Goal: Task Accomplishment & Management: Manage account settings

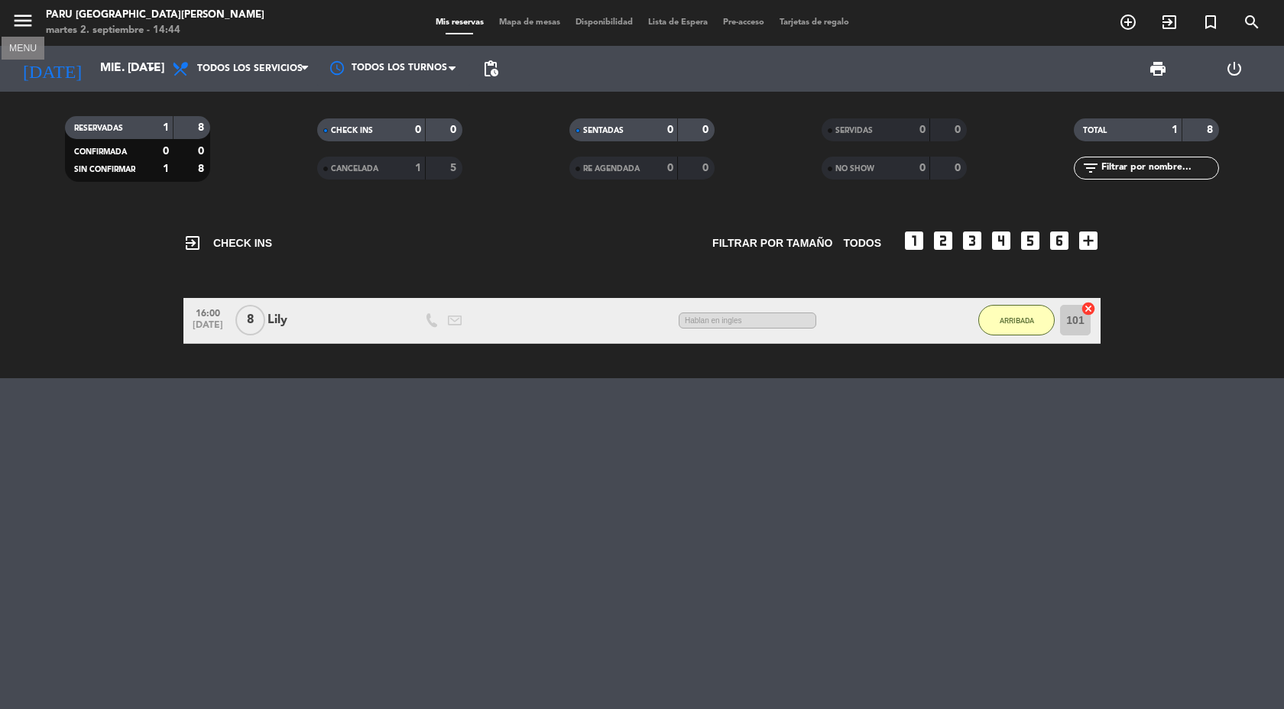
click at [24, 24] on icon "menu" at bounding box center [22, 20] width 23 height 23
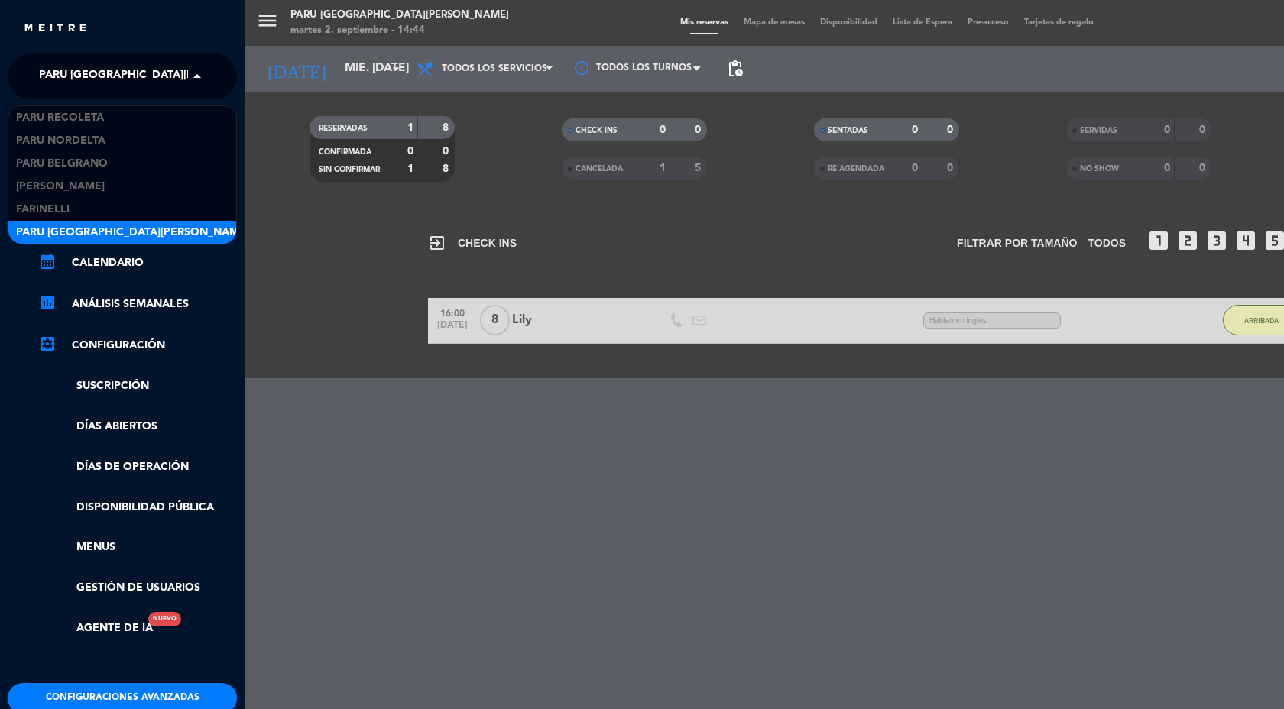
click at [69, 77] on span "Paru [GEOGRAPHIC_DATA][PERSON_NAME]" at bounding box center [155, 76] width 233 height 32
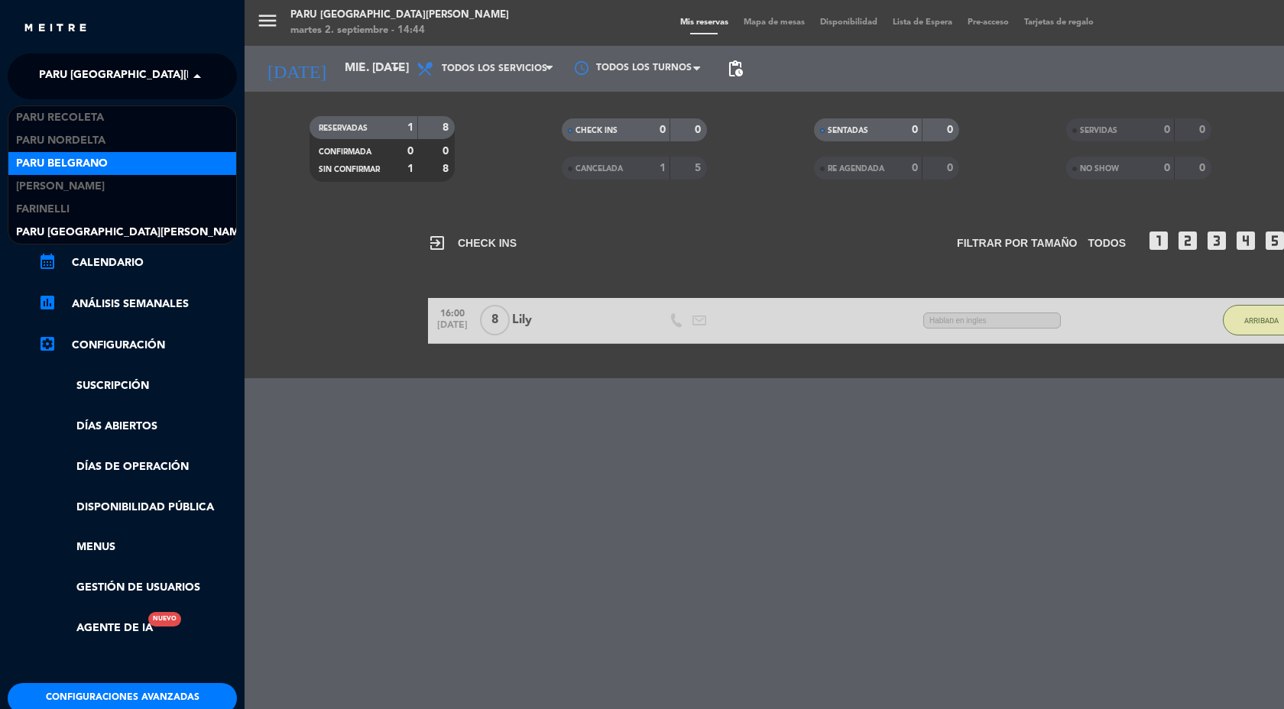
click at [104, 160] on span "Paru Belgrano" at bounding box center [62, 164] width 92 height 18
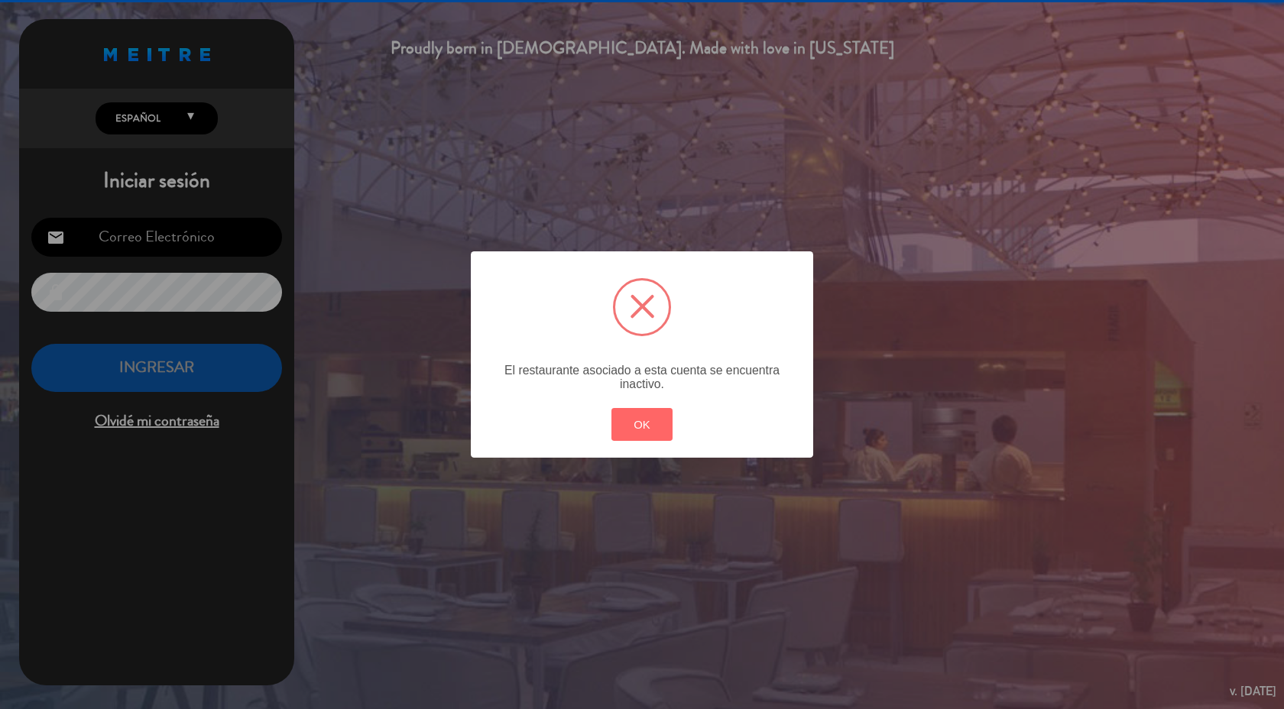
type input "[PERSON_NAME][EMAIL_ADDRESS][DOMAIN_NAME]"
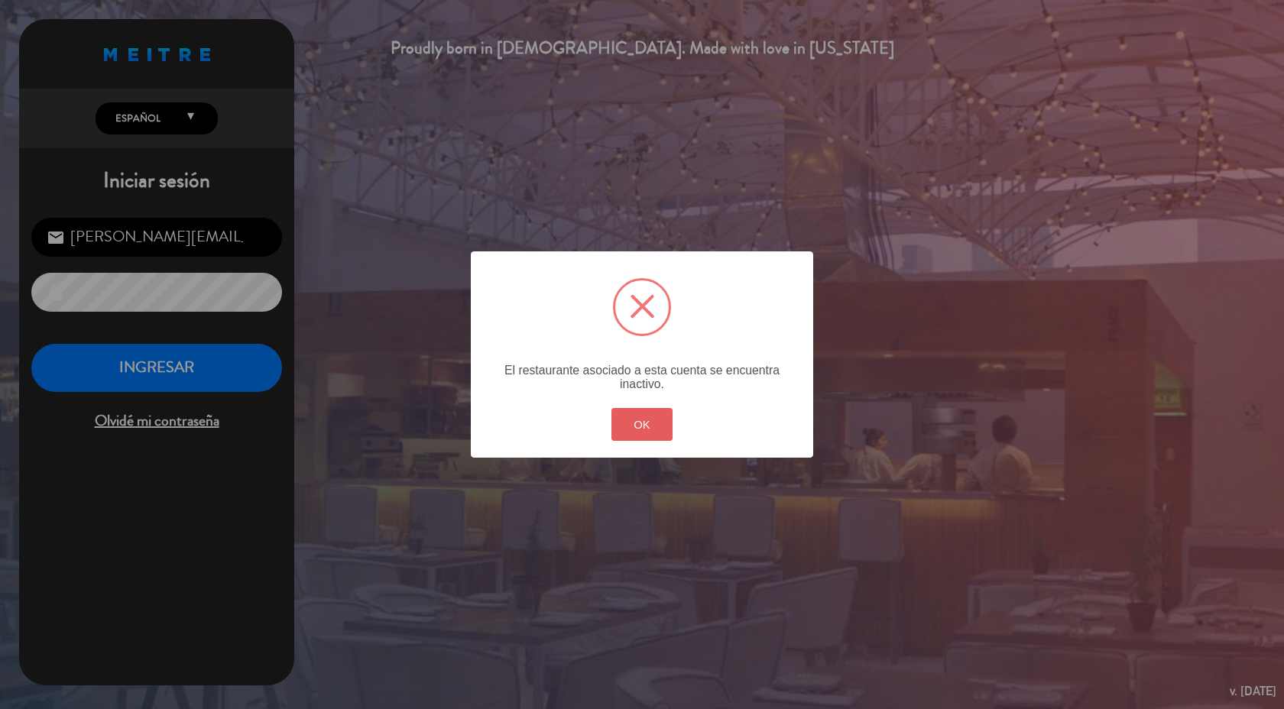
click at [640, 413] on button "OK" at bounding box center [642, 424] width 62 height 33
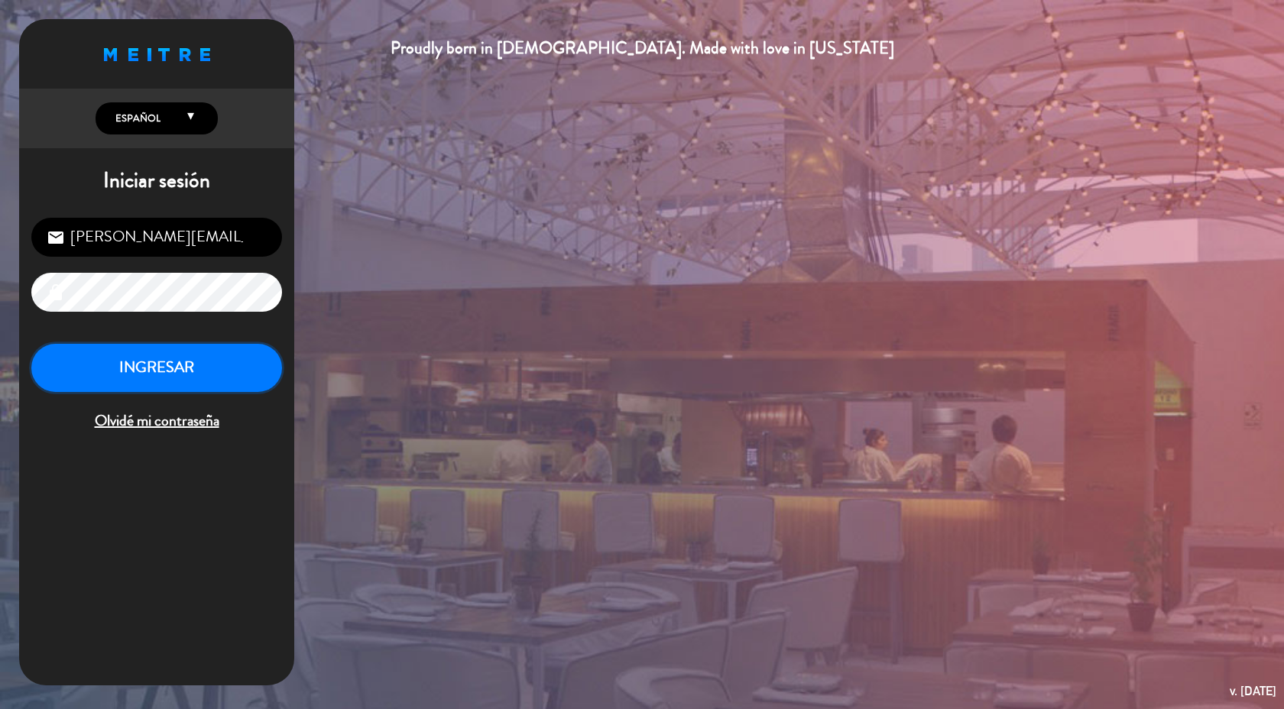
click at [194, 370] on button "INGRESAR" at bounding box center [156, 368] width 251 height 48
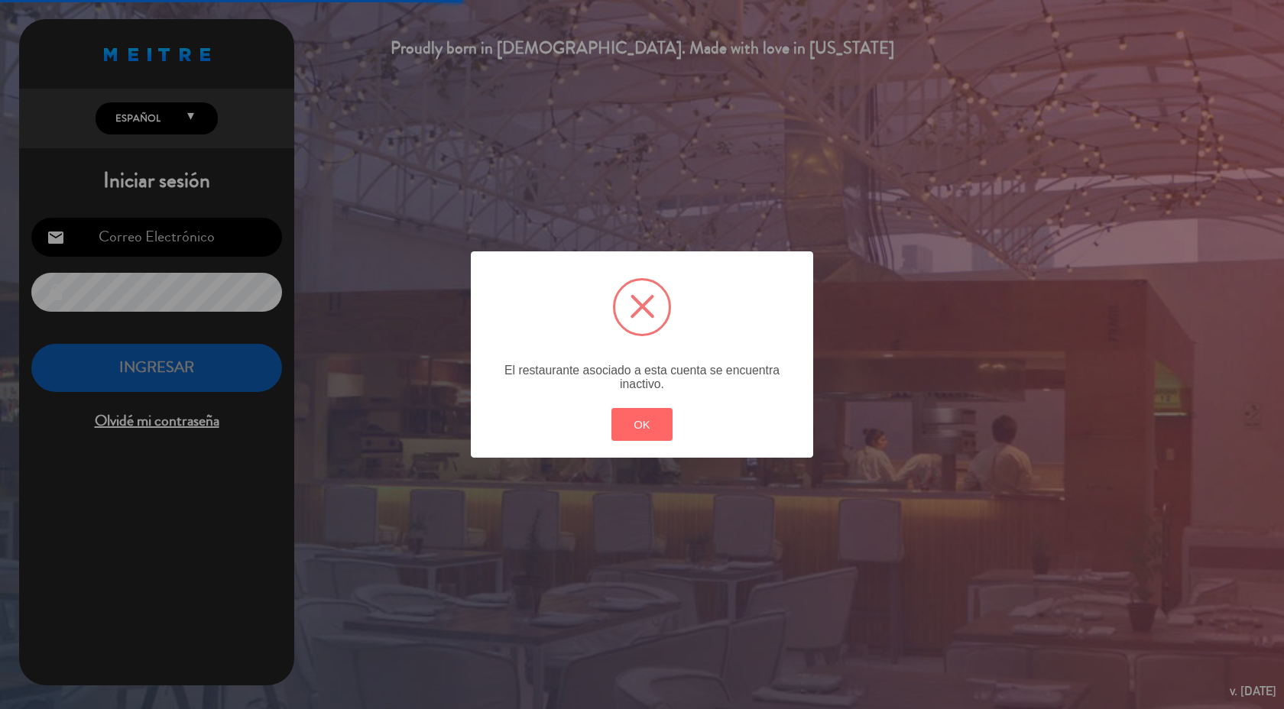
type input "[PERSON_NAME][EMAIL_ADDRESS][DOMAIN_NAME]"
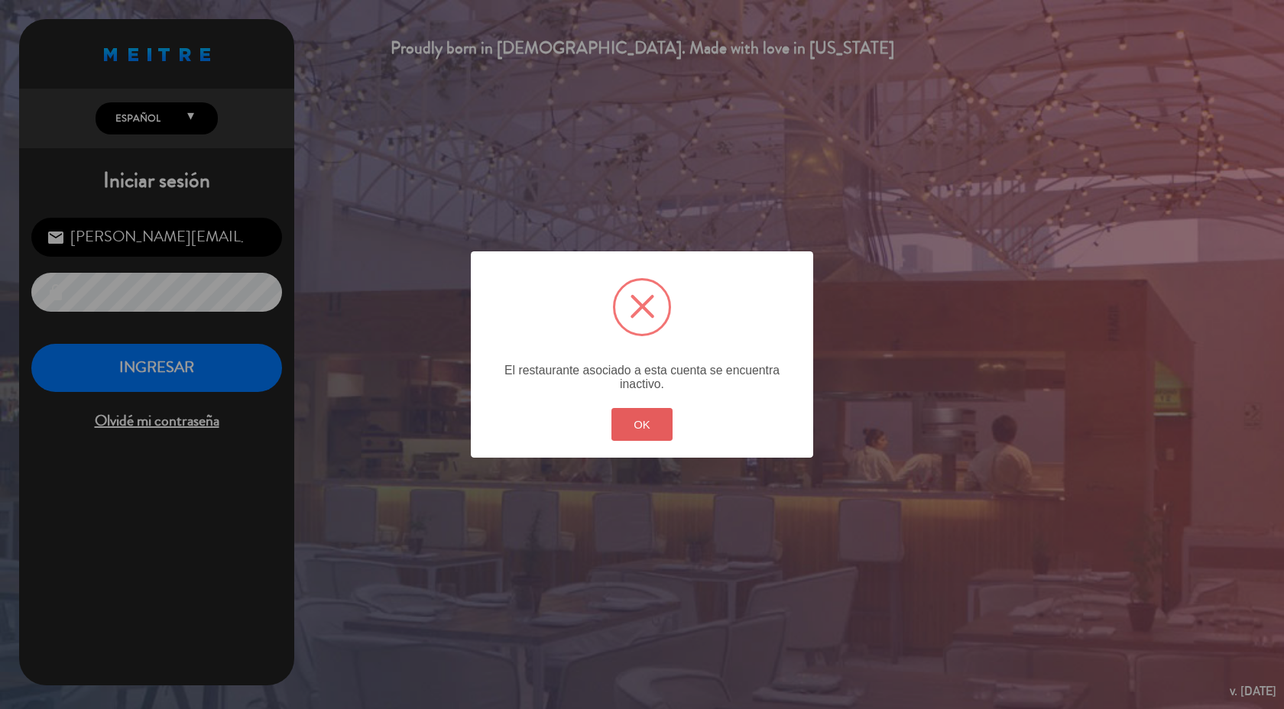
click at [666, 410] on button "OK" at bounding box center [642, 424] width 62 height 33
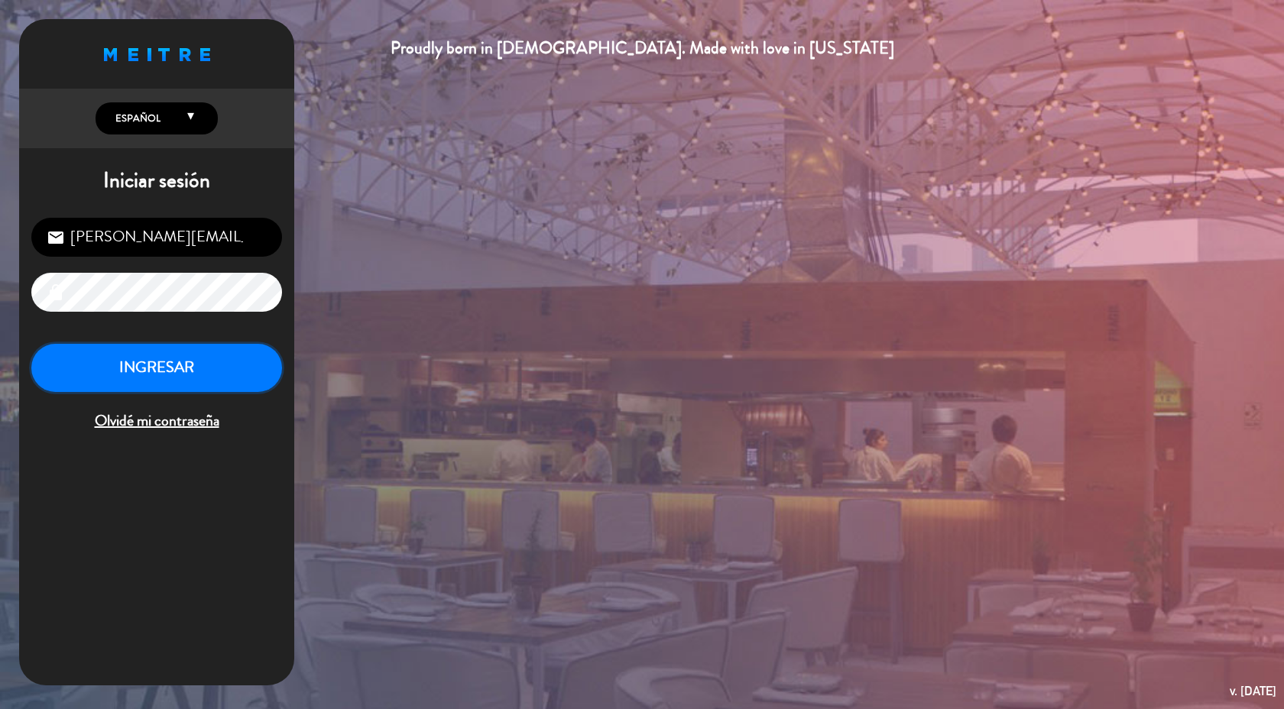
click at [240, 365] on button "INGRESAR" at bounding box center [156, 368] width 251 height 48
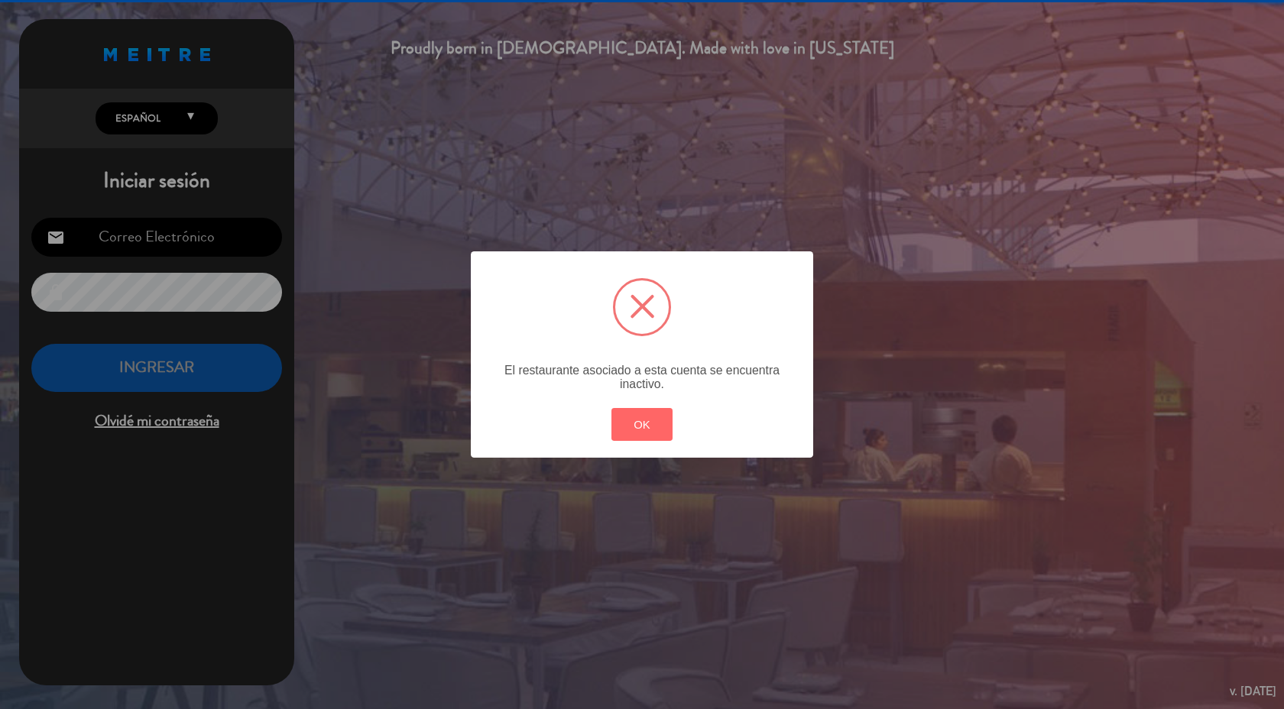
type input "[PERSON_NAME][EMAIL_ADDRESS][DOMAIN_NAME]"
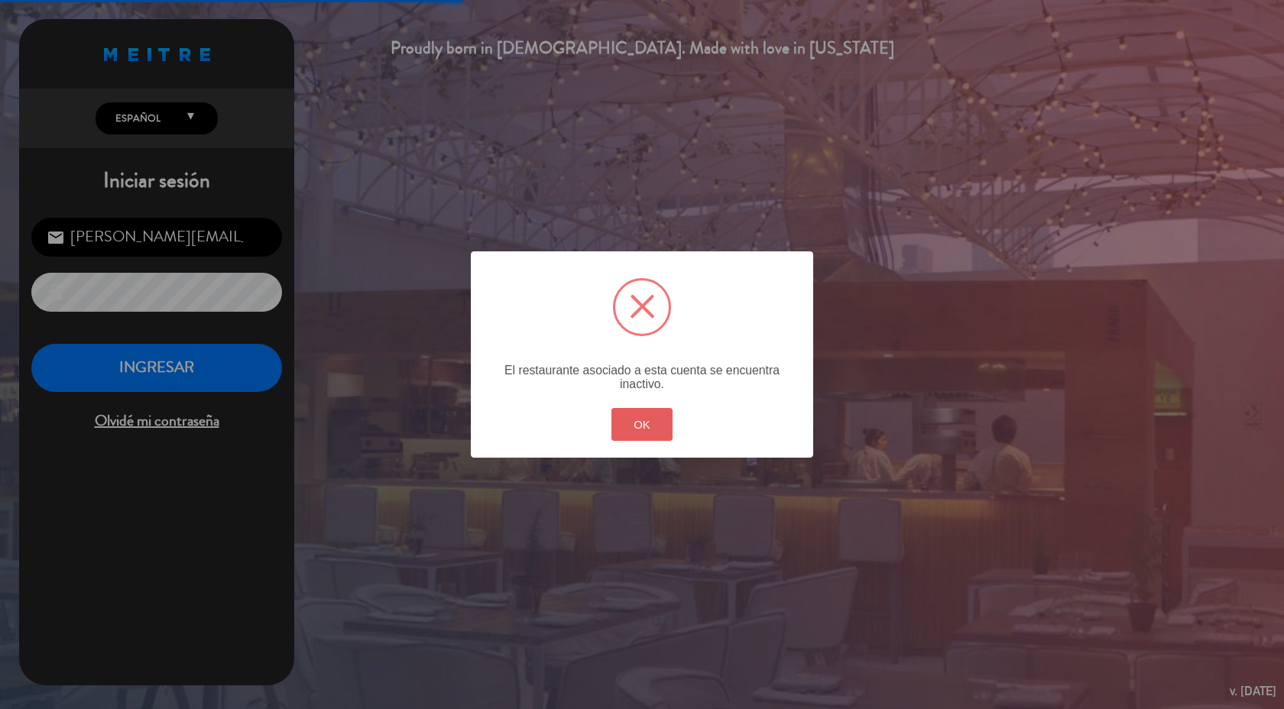
click at [645, 421] on button "OK" at bounding box center [642, 424] width 62 height 33
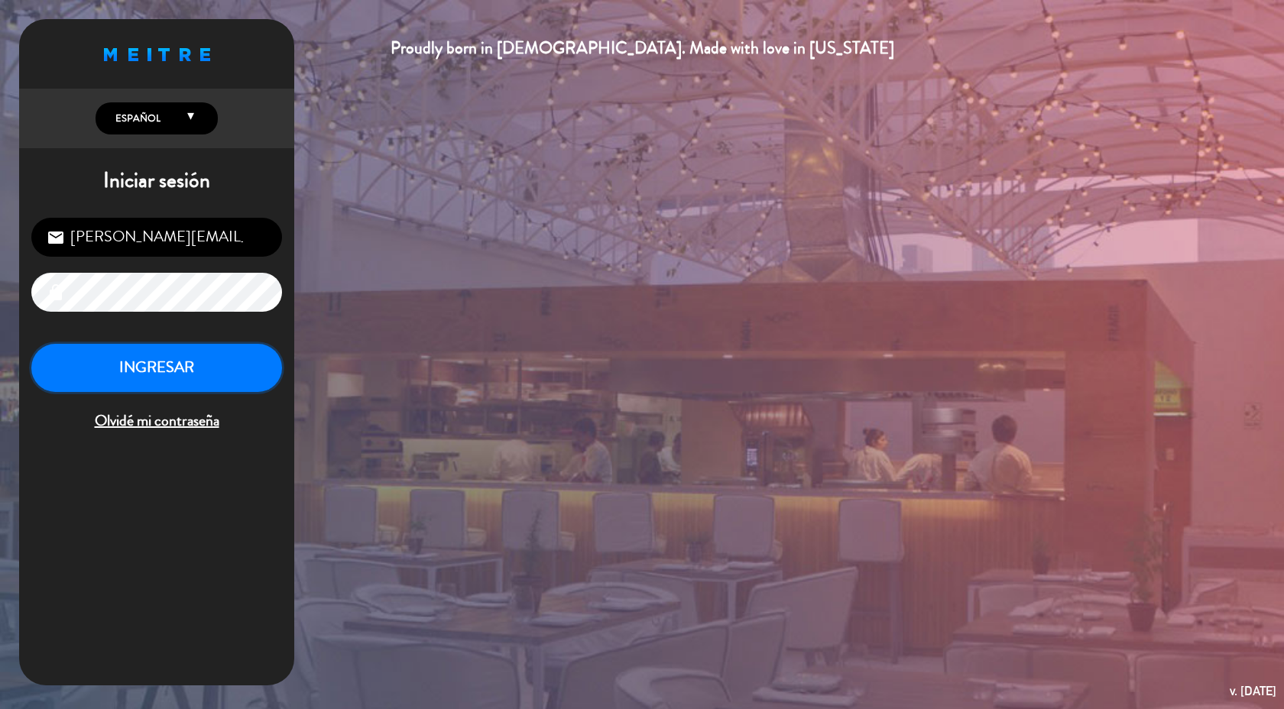
click at [215, 378] on button "INGRESAR" at bounding box center [156, 368] width 251 height 48
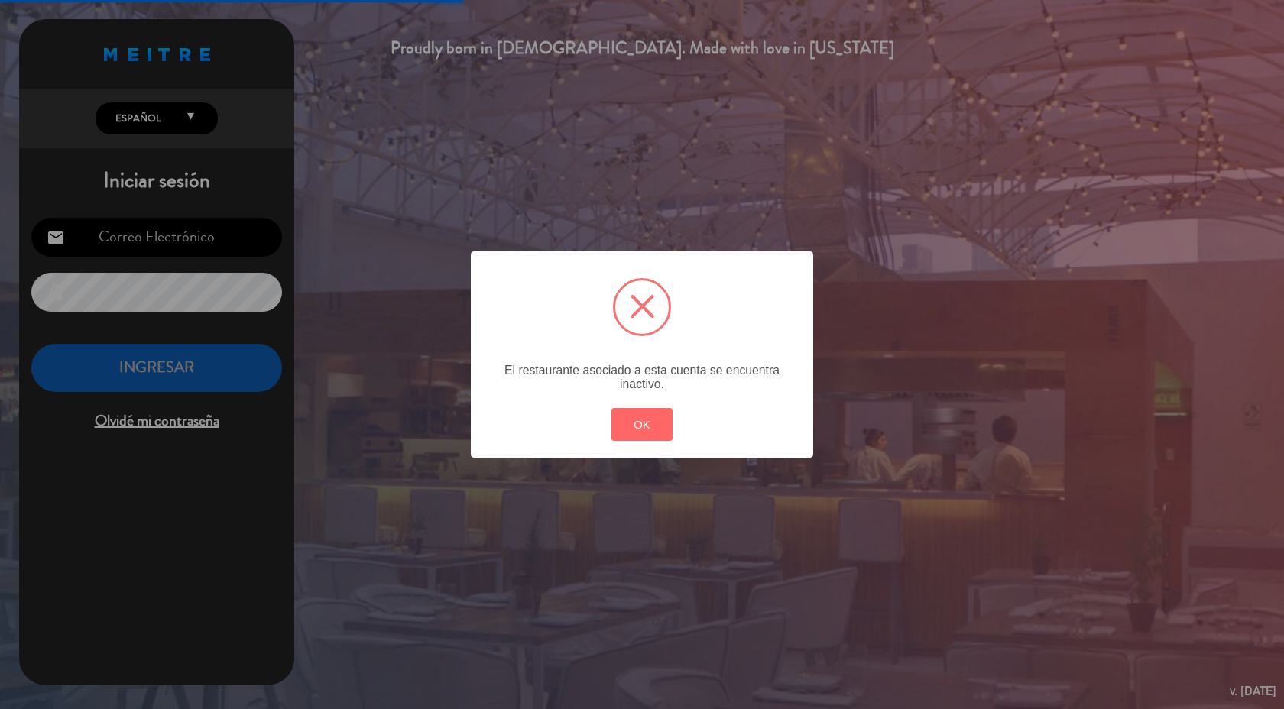
type input "[PERSON_NAME][EMAIL_ADDRESS][DOMAIN_NAME]"
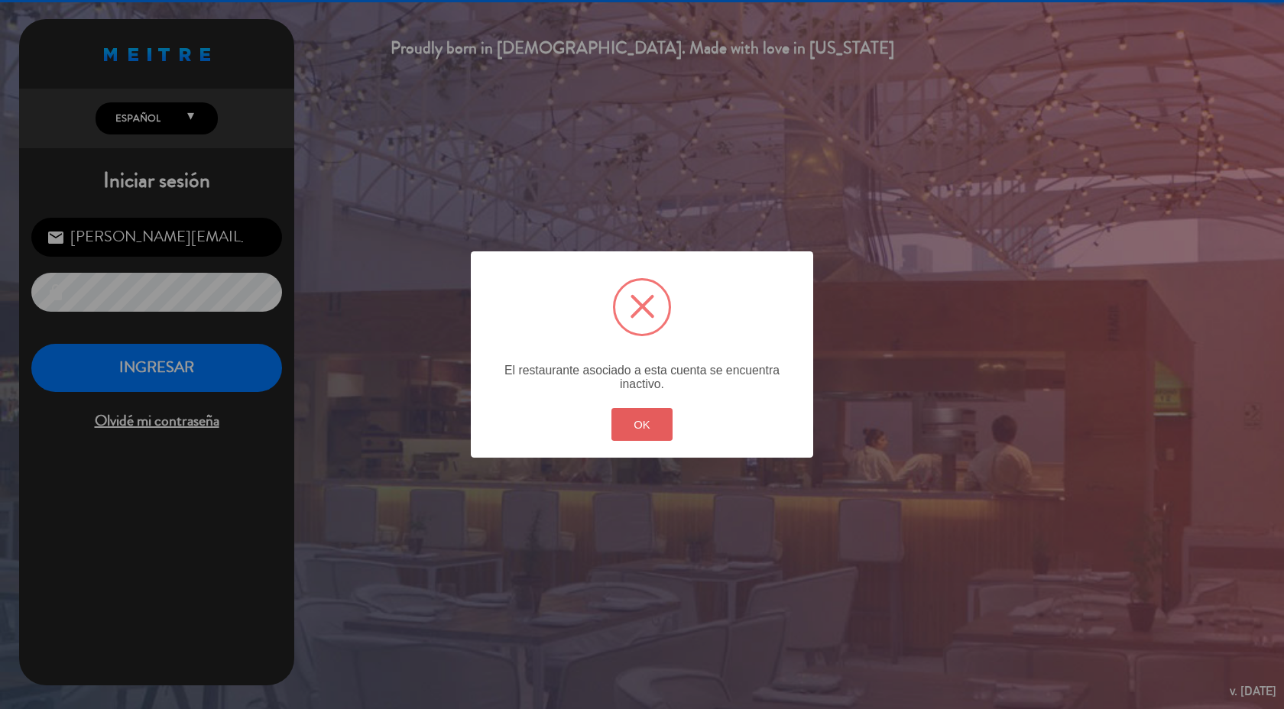
click at [650, 421] on button "OK" at bounding box center [642, 424] width 62 height 33
